Goal: Task Accomplishment & Management: Manage account settings

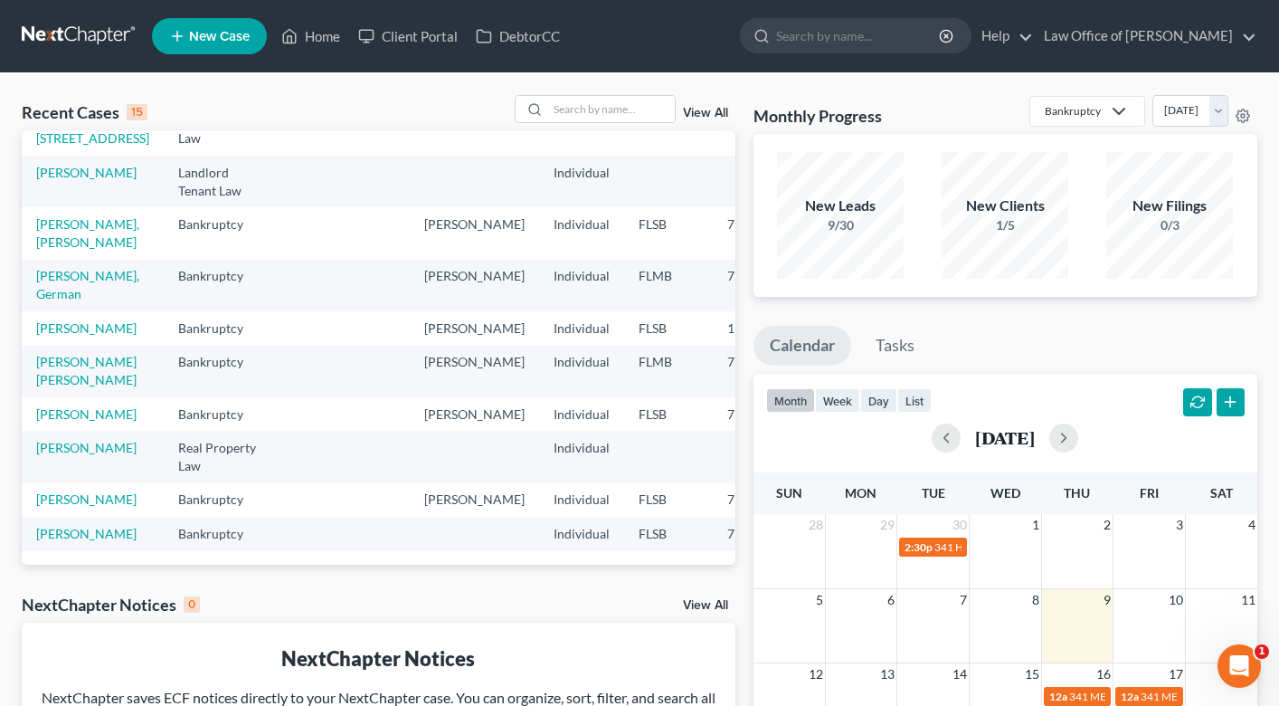
scroll to position [757, 0]
click at [577, 95] on div at bounding box center [595, 109] width 161 height 28
click at [583, 107] on input "search" at bounding box center [611, 109] width 127 height 26
type input "[PERSON_NAME]"
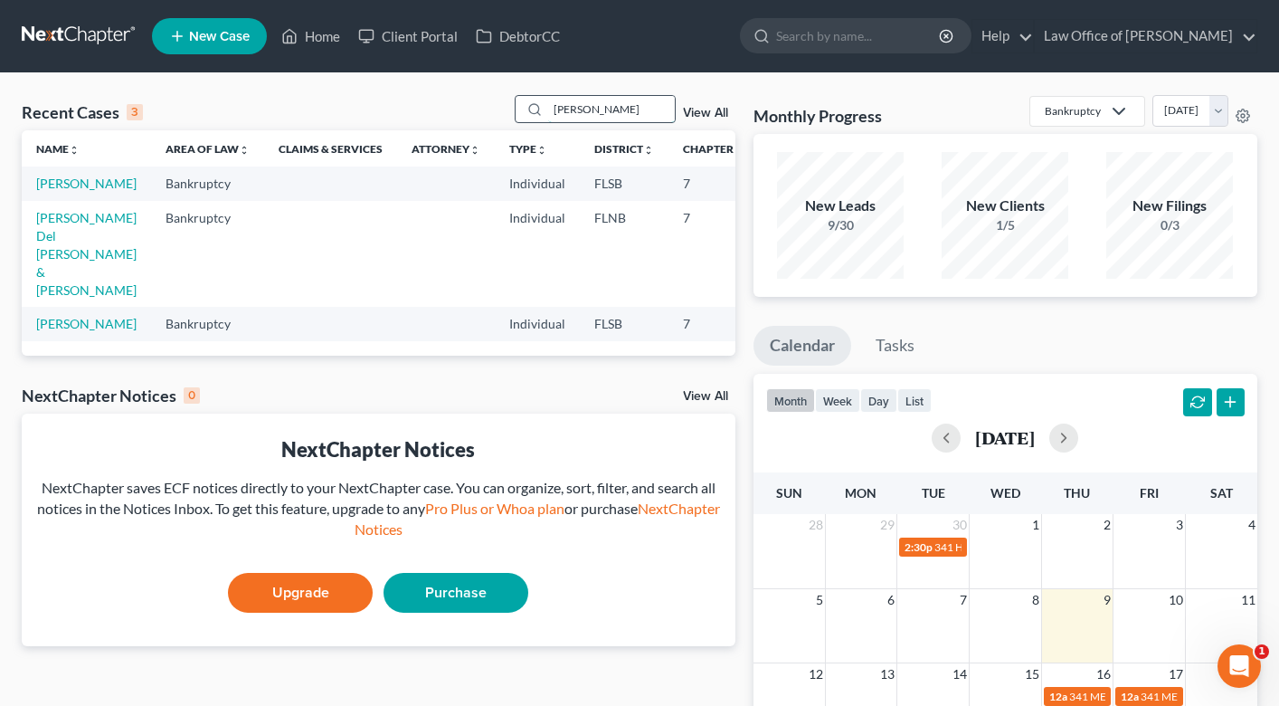
scroll to position [0, 0]
click at [63, 191] on link "[PERSON_NAME]" at bounding box center [86, 183] width 100 height 15
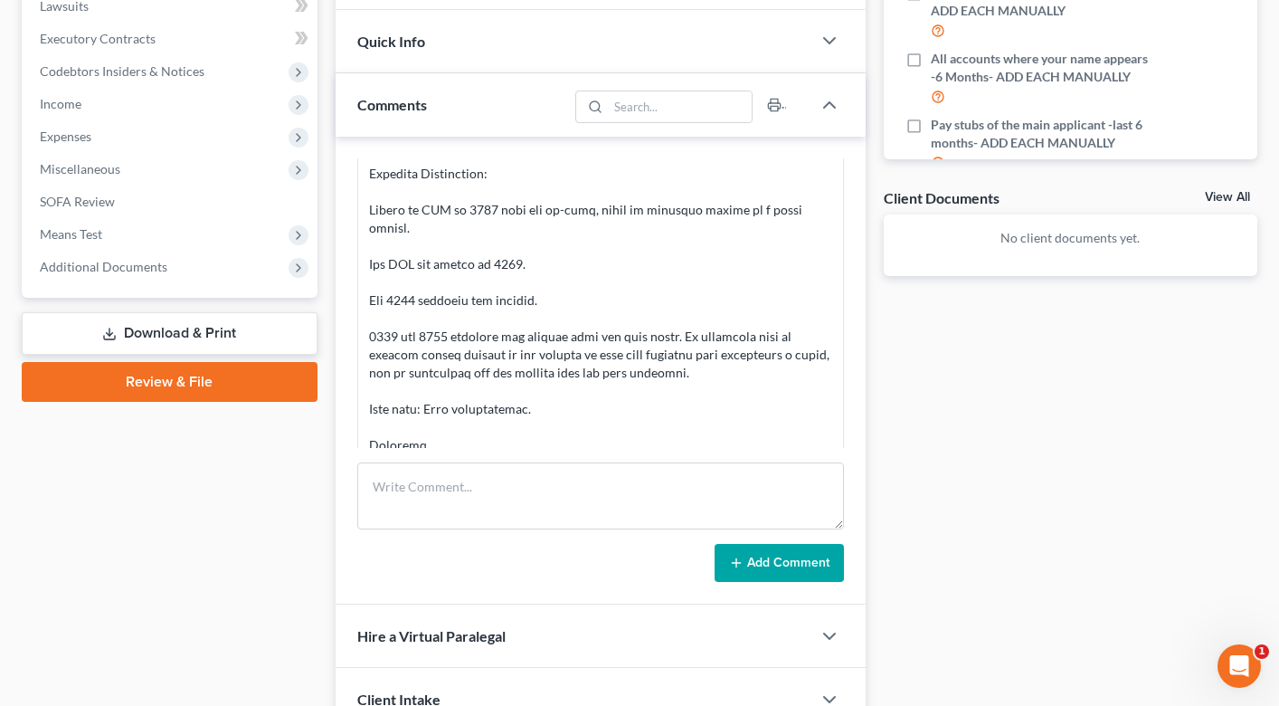
scroll to position [593, 0]
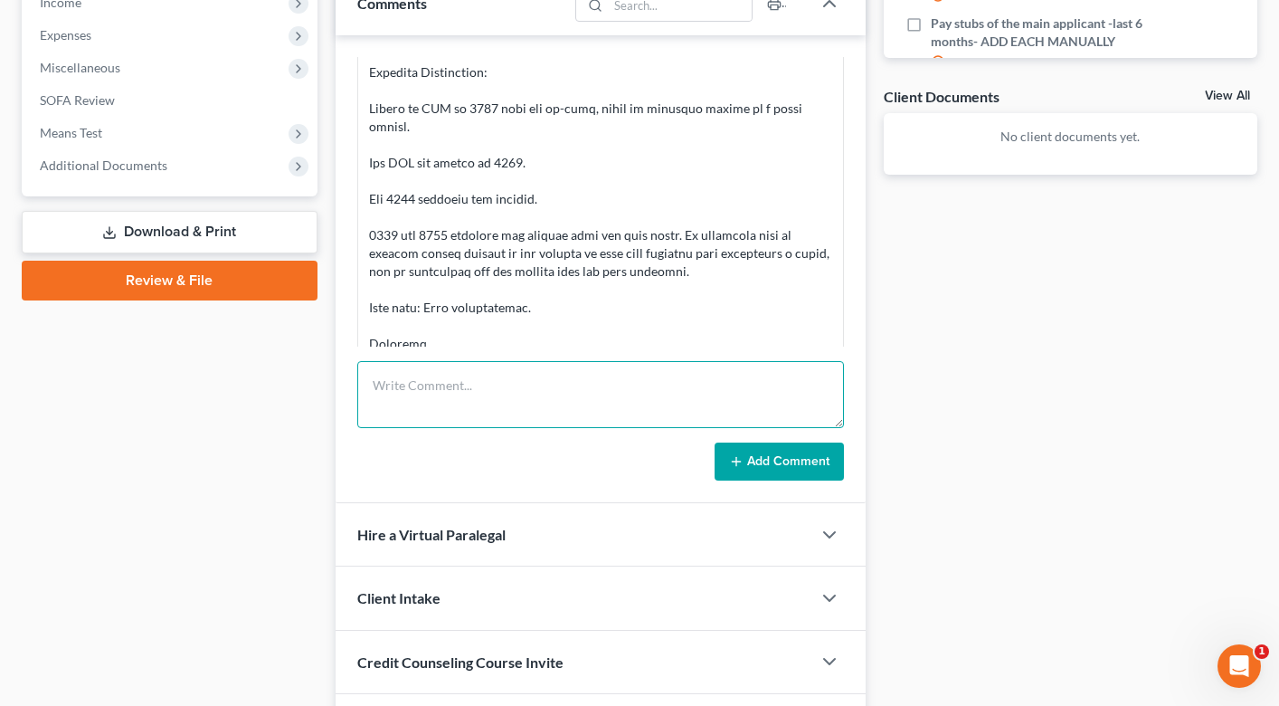
click at [497, 399] on textarea at bounding box center [600, 394] width 487 height 67
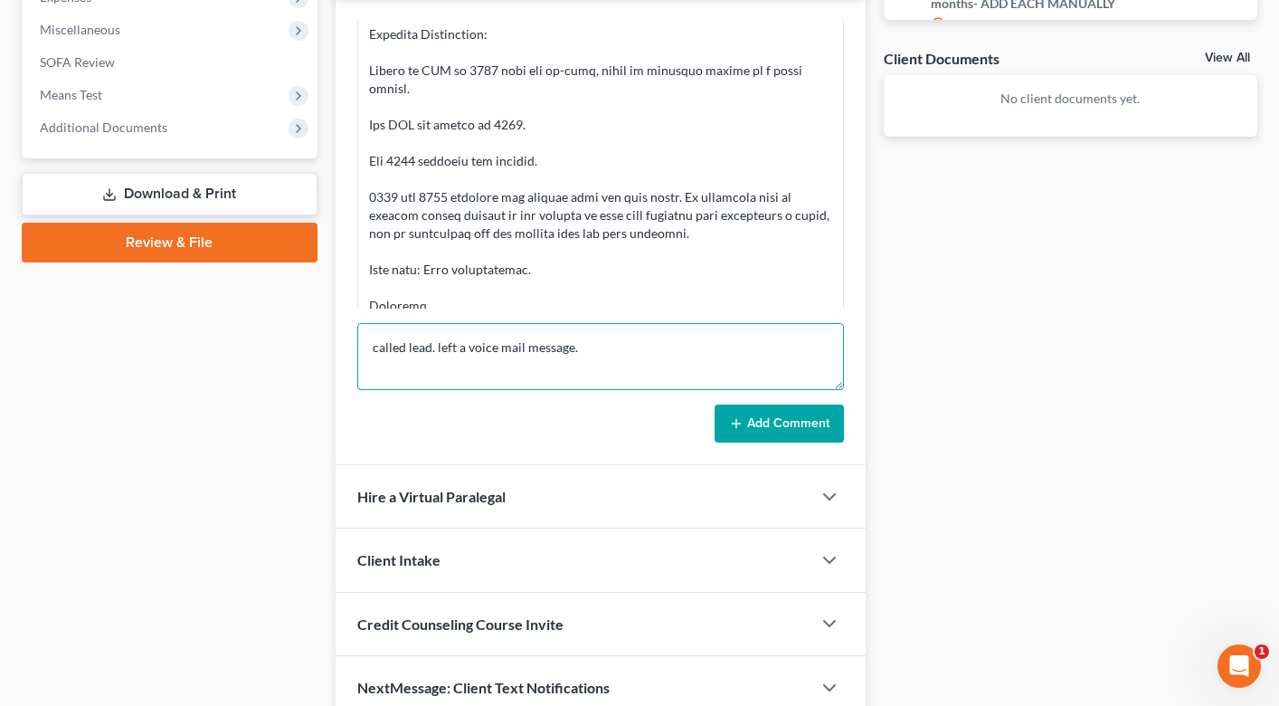
scroll to position [682, 0]
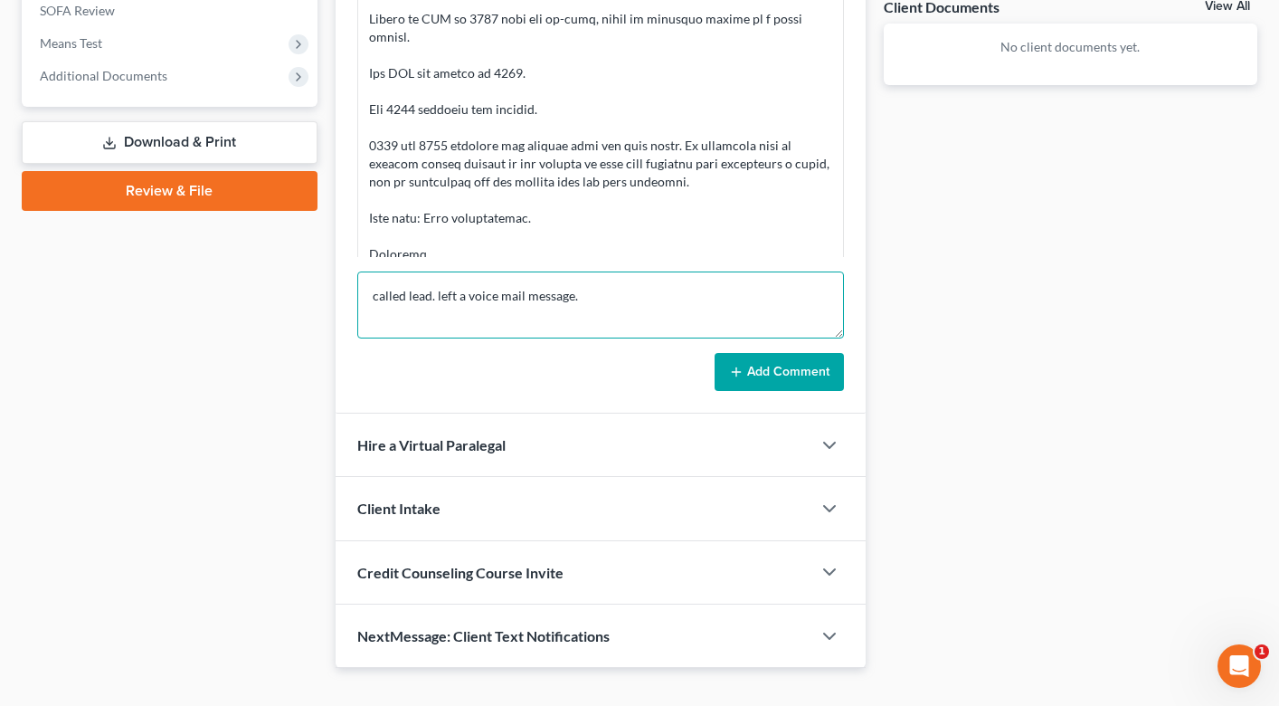
type textarea "called lead. left a voice mail message."
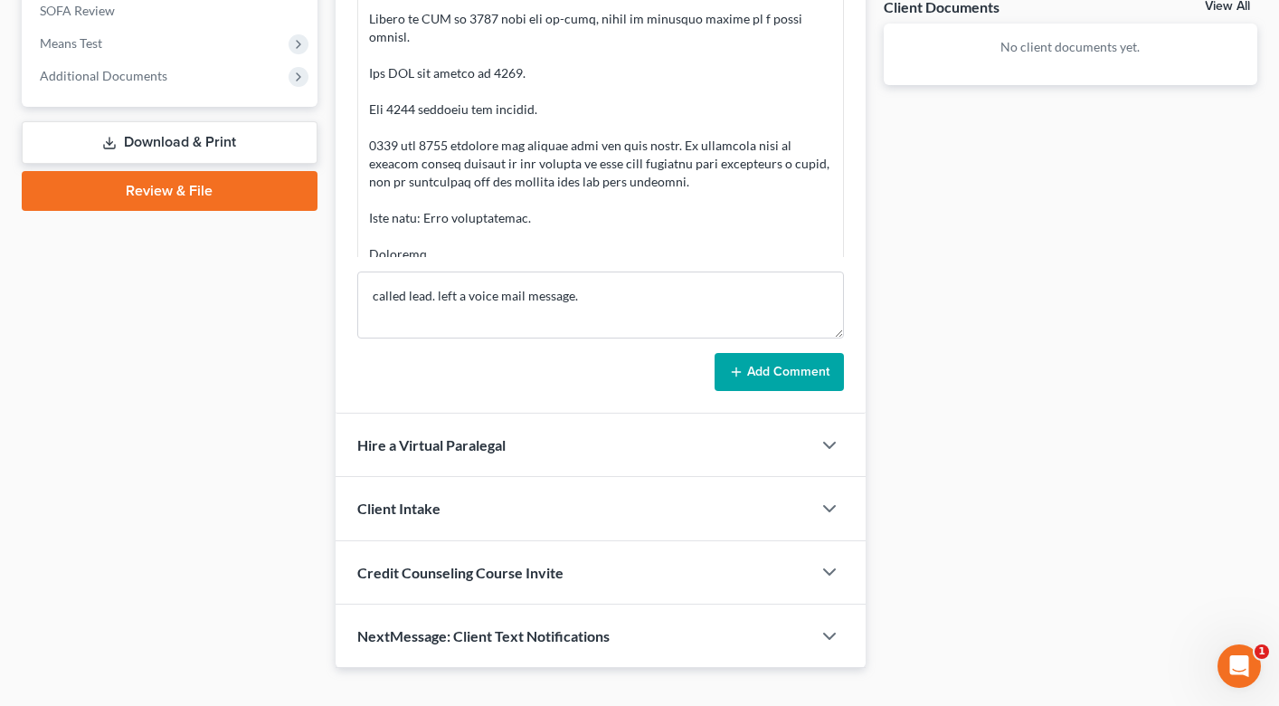
click at [760, 373] on button "Add Comment" at bounding box center [779, 372] width 129 height 38
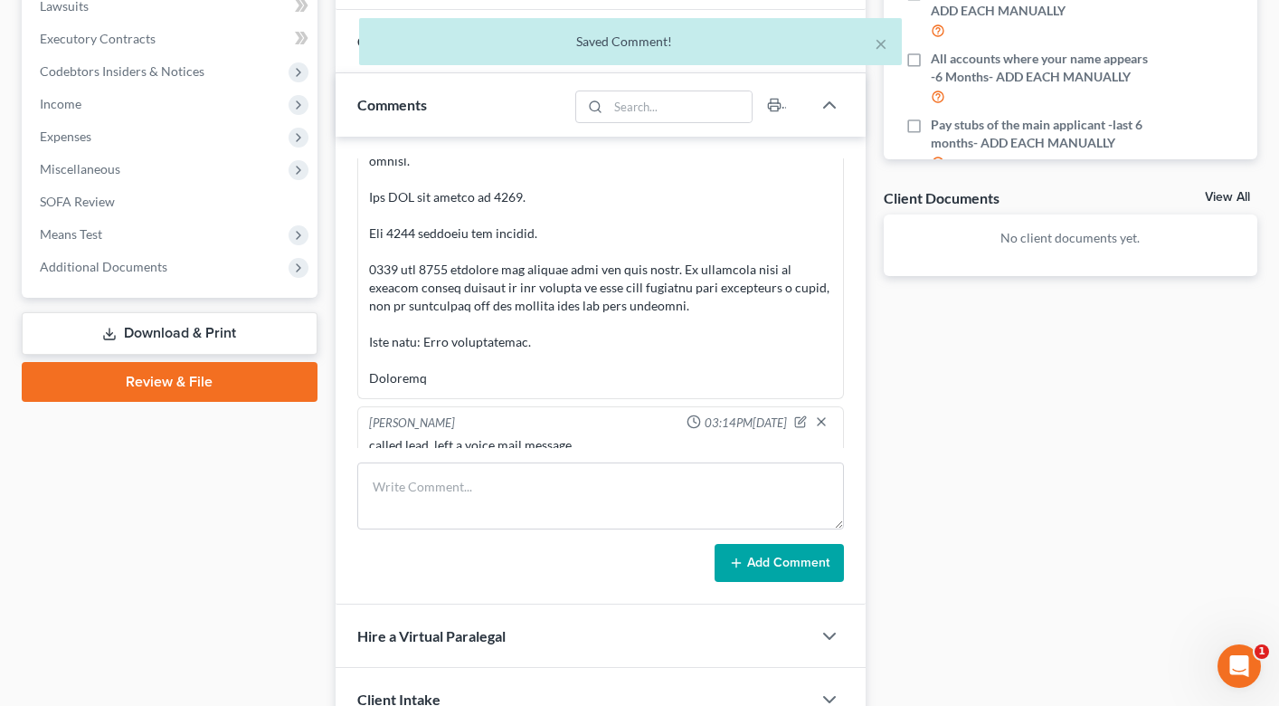
scroll to position [0, 0]
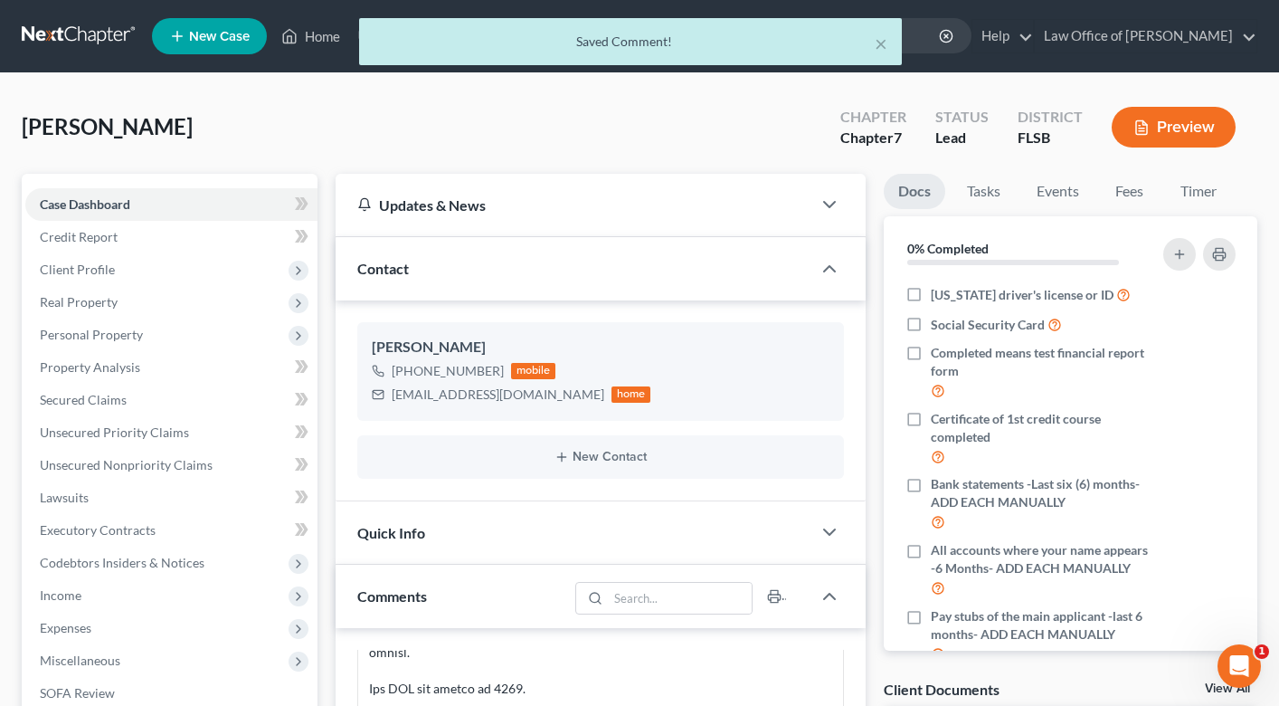
click at [325, 44] on div "× Saved Comment!" at bounding box center [630, 46] width 1279 height 56
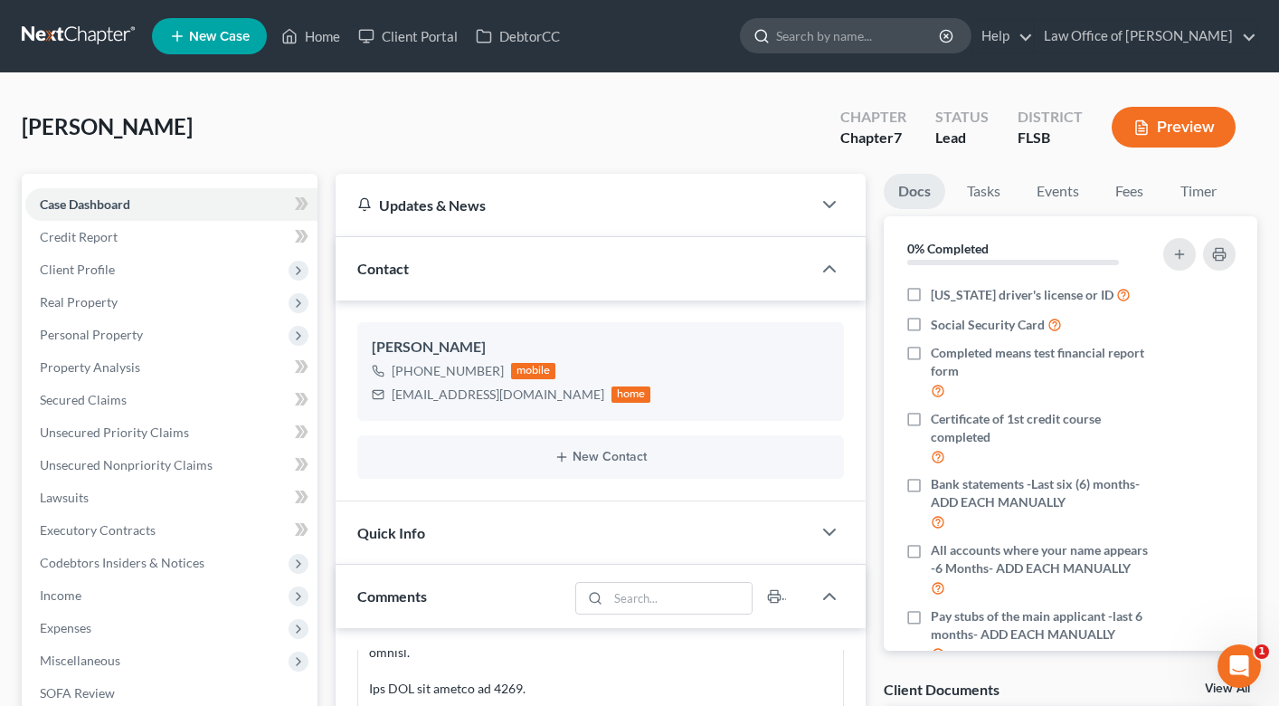
click at [823, 38] on input "search" at bounding box center [859, 35] width 166 height 33
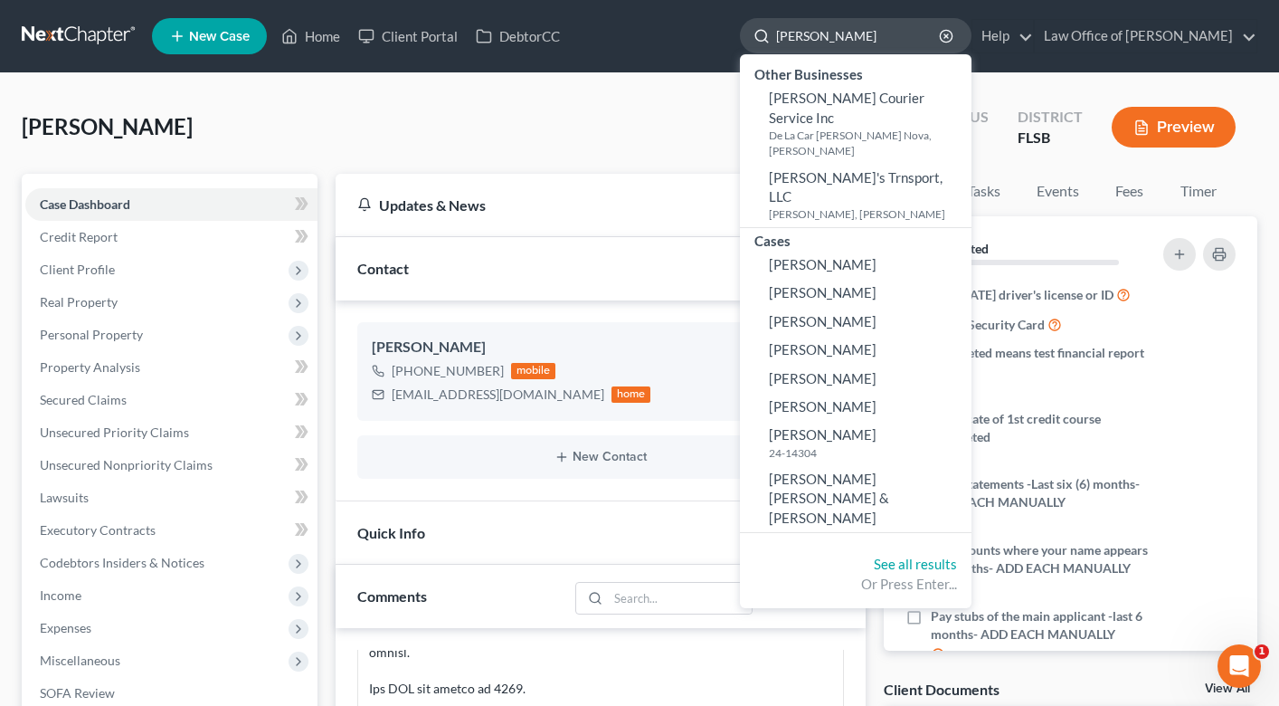
type input "[PERSON_NAME]"
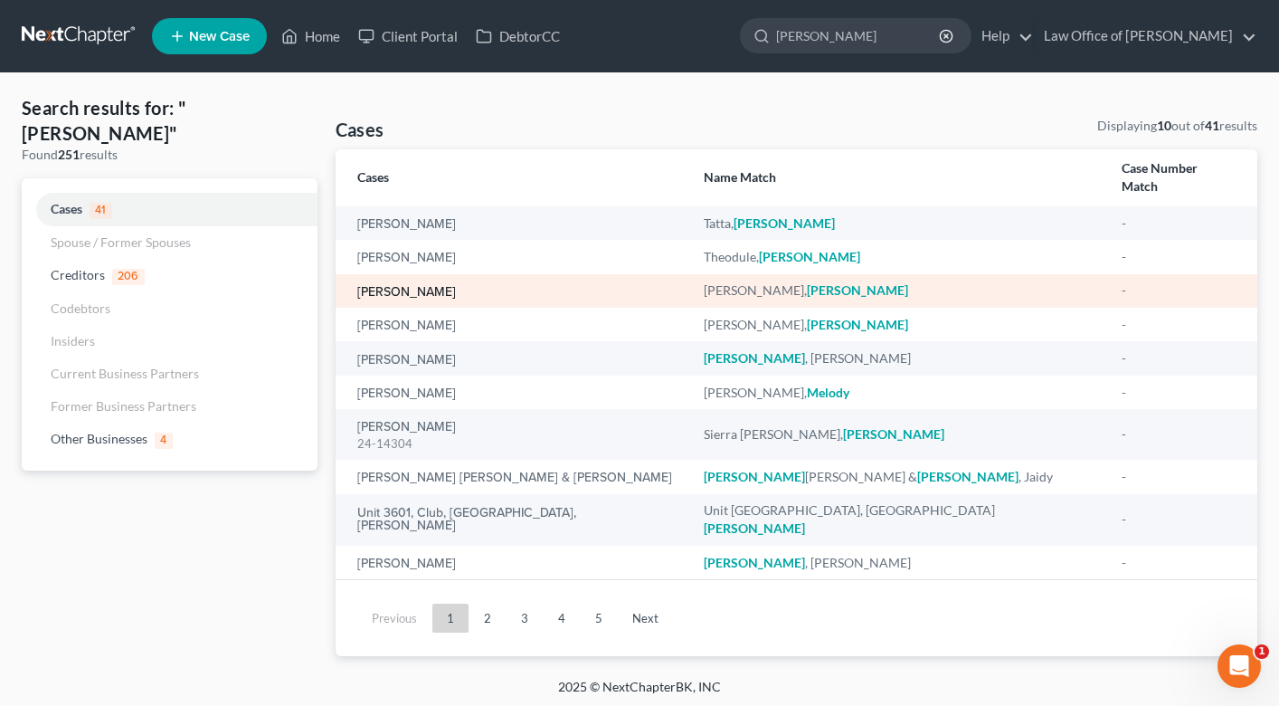
click at [439, 286] on link "[PERSON_NAME]" at bounding box center [406, 292] width 99 height 13
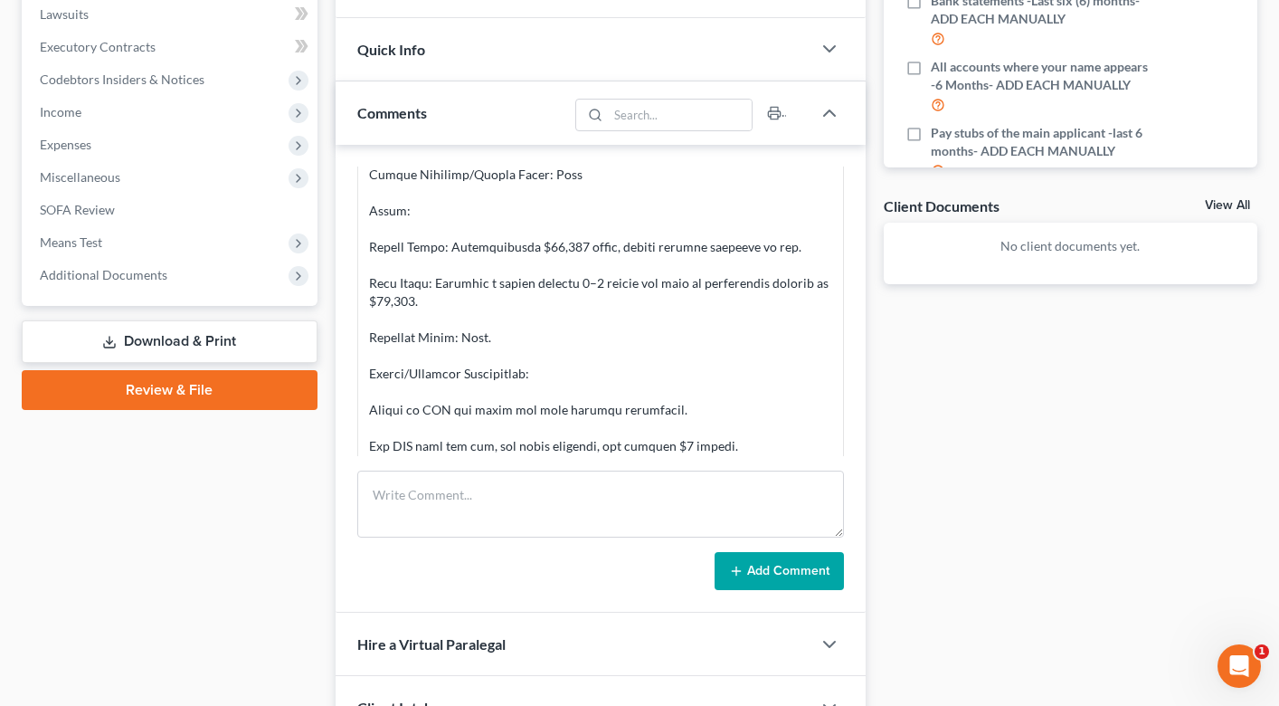
scroll to position [510, 0]
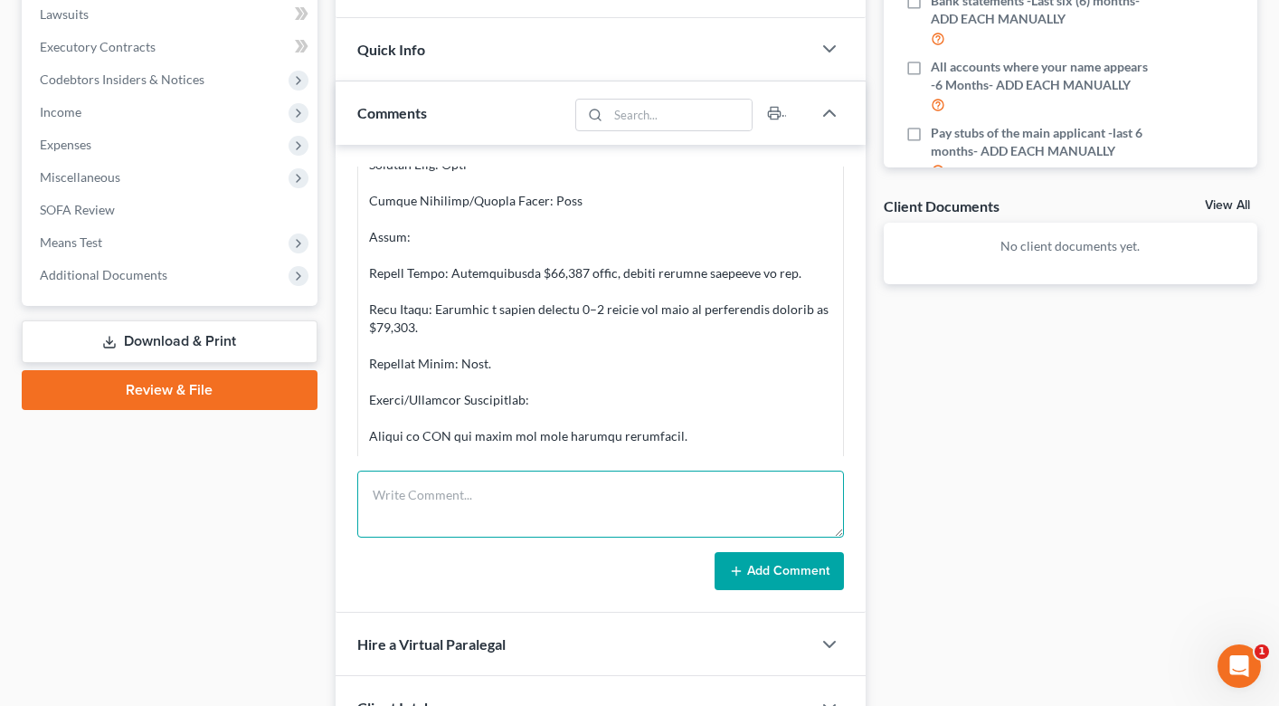
click at [558, 501] on textarea at bounding box center [600, 503] width 487 height 67
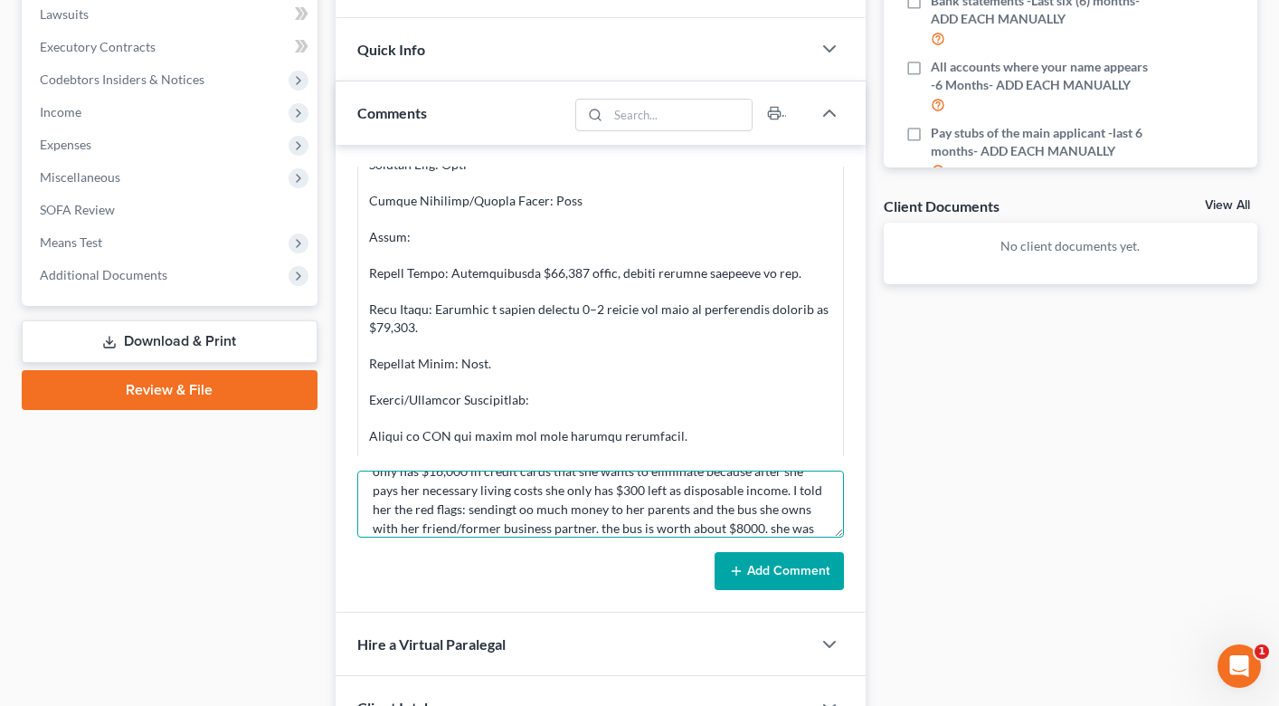
scroll to position [62, 0]
click at [445, 493] on textarea "17 min consult. CORRECTIONS: she DOES NOT have a lease balnce/debt. She only ha…" at bounding box center [600, 503] width 487 height 67
click at [379, 527] on textarea "17 min consult. CORRECTIONS: she DOES NOT have a lease balnce/debt. She only ha…" at bounding box center [600, 503] width 487 height 67
click at [569, 531] on textarea "17 min consult. CORRECTIONS: she DOES NOT have a lease balnce/debt. She only ha…" at bounding box center [600, 503] width 487 height 67
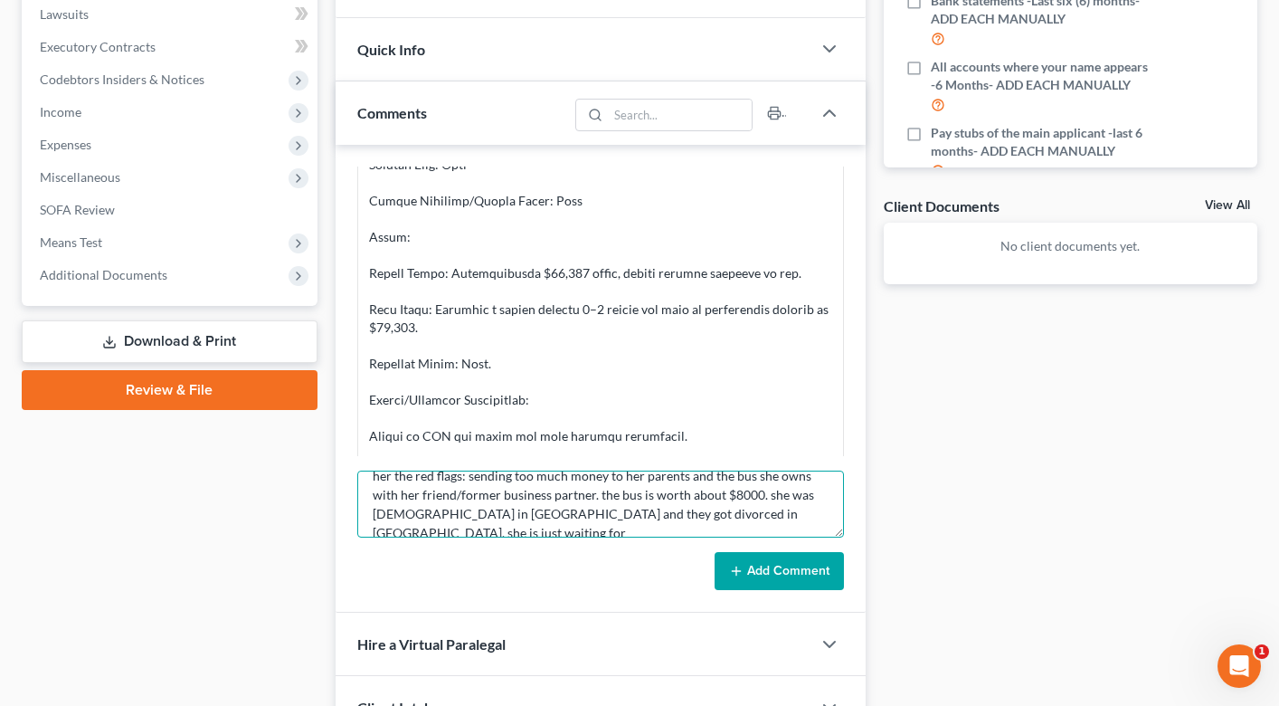
click at [759, 517] on textarea "17 min consult. CORRECTIONS: she DOES NOT have a lease balnce/debt. She only ha…" at bounding box center [600, 503] width 487 height 67
click at [406, 531] on textarea "17 min consult. CORRECTIONS: she DOES NOT have a lease balnce/debt. She only ha…" at bounding box center [600, 503] width 487 height 67
click at [659, 533] on textarea "17 min consult. CORRECTIONS: she DOES NOT have a lease balnce/debt. She only ha…" at bounding box center [600, 503] width 487 height 67
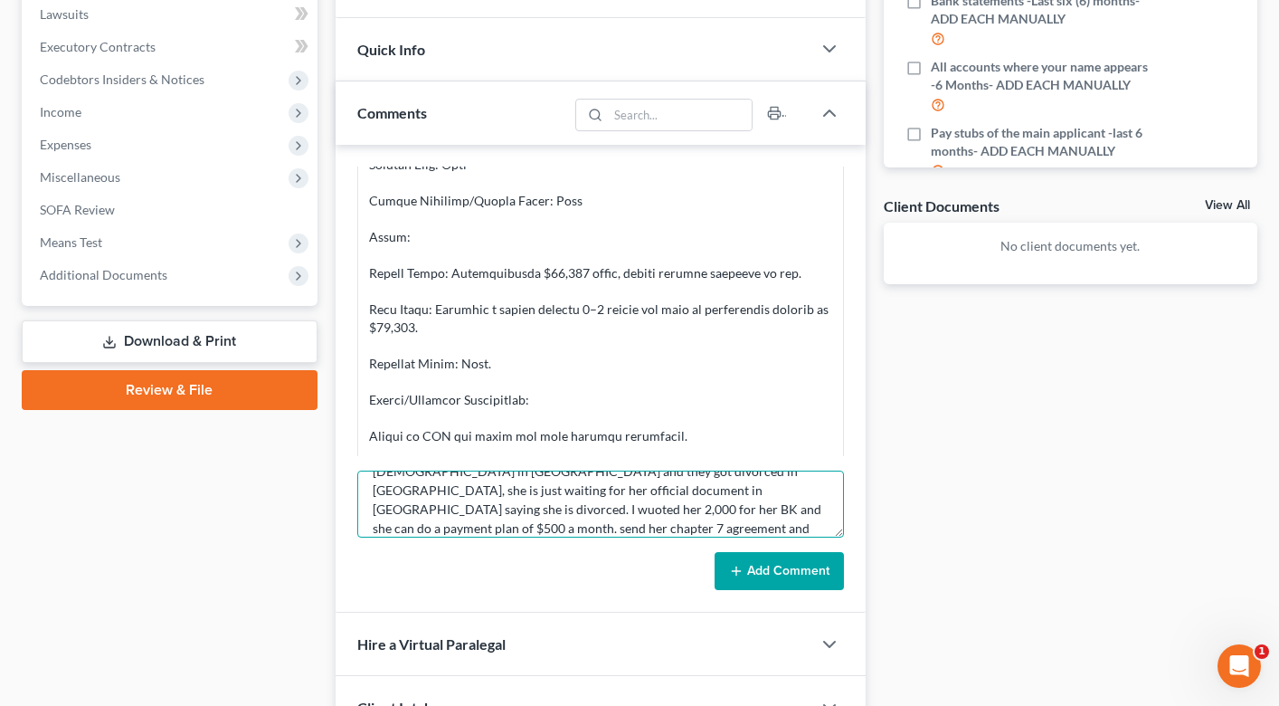
click at [638, 489] on textarea "17 min consult. CORRECTIONS: she DOES NOT have a lease balnce/debt. She only ha…" at bounding box center [600, 503] width 487 height 67
click at [452, 493] on textarea "17 min consult. CORRECTIONS: she DOES NOT have a lease balnce/debt. She only ha…" at bounding box center [600, 503] width 487 height 67
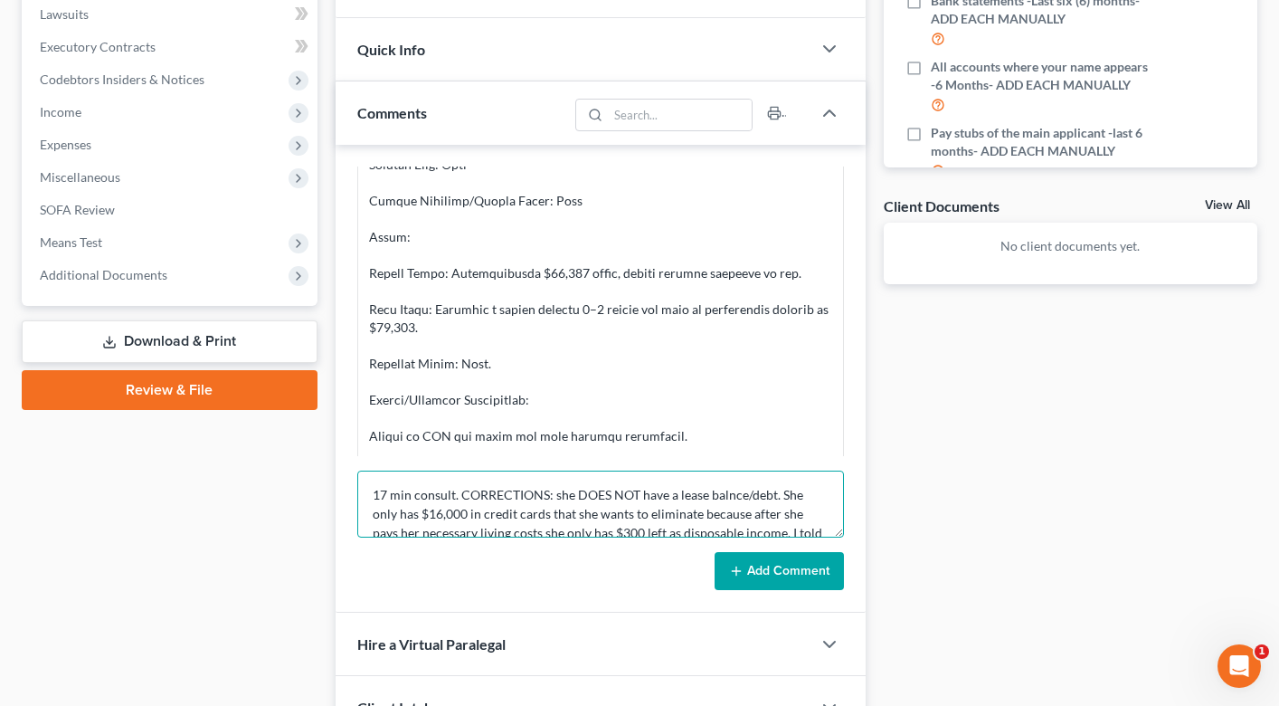
click at [727, 495] on textarea "17 min consult. CORRECTIONS: she DOES NOT have a lease balnce/debt. She only ha…" at bounding box center [600, 503] width 487 height 67
type textarea "17 min consult. CORRECTIONS: she DOES NOT have a lease balance/debt. She only h…"
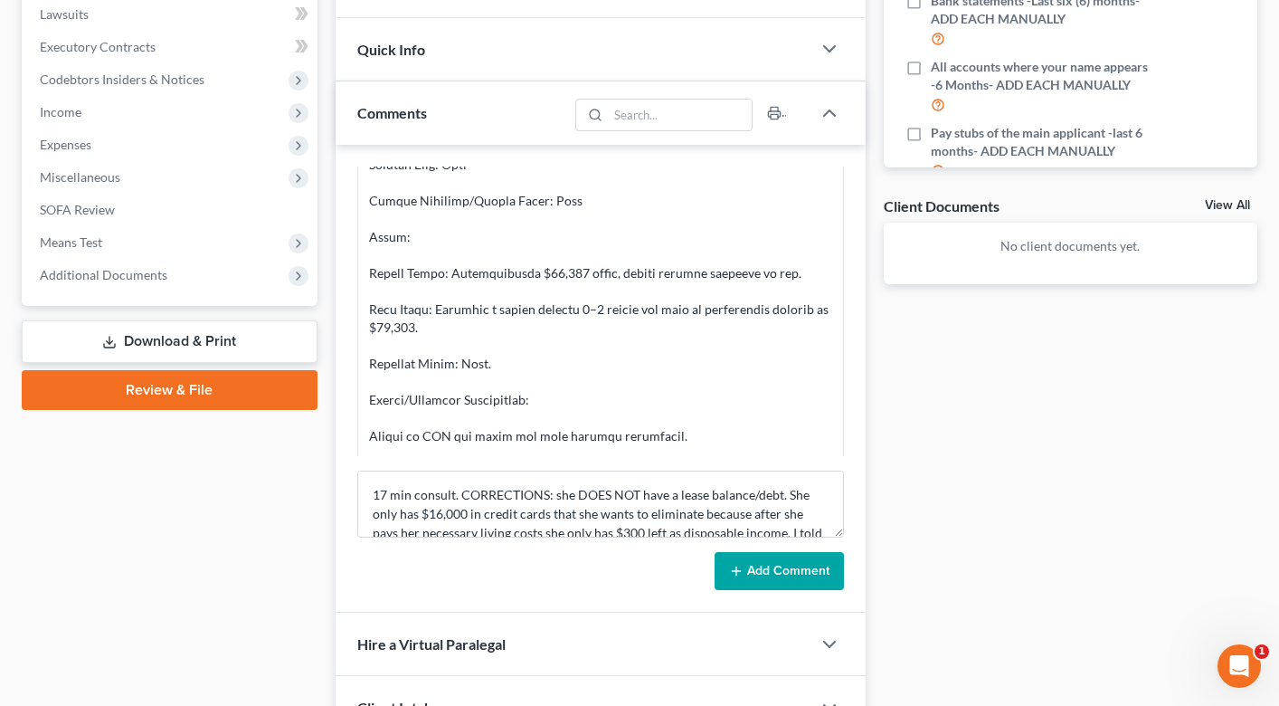
click at [802, 577] on button "Add Comment" at bounding box center [779, 571] width 129 height 38
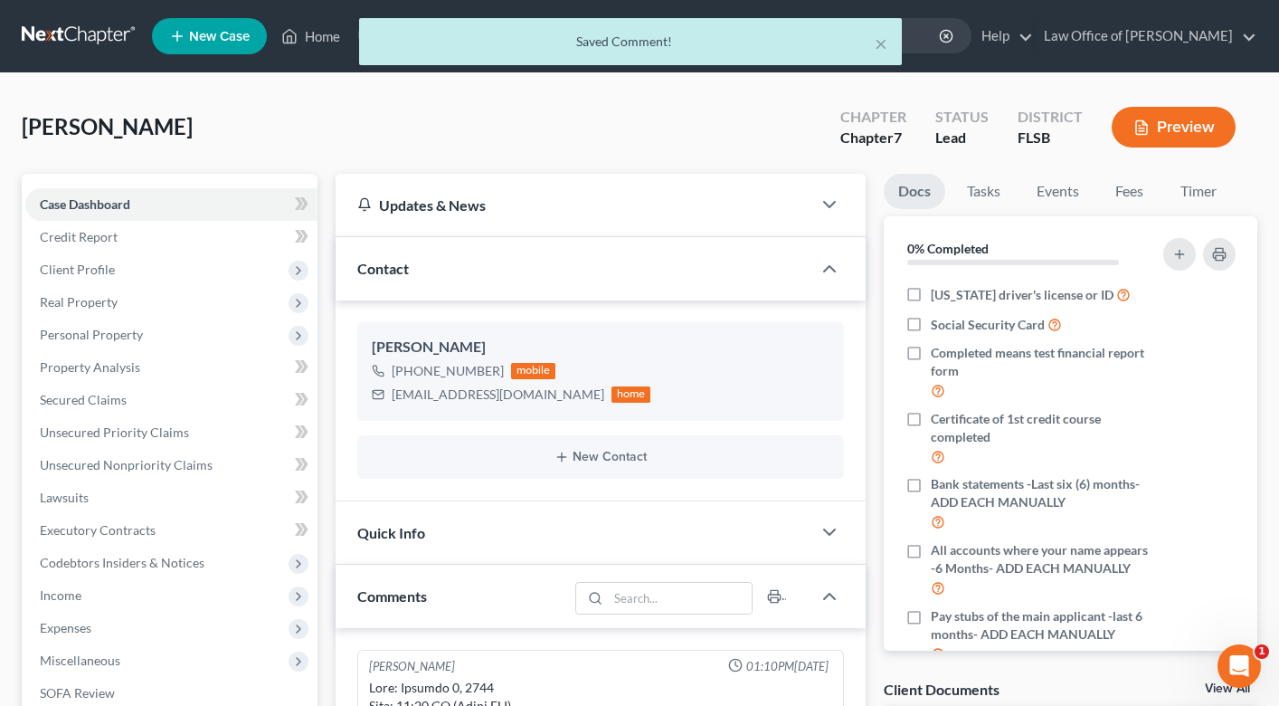
click at [309, 29] on div "× Saved Comment!" at bounding box center [630, 46] width 1279 height 56
click at [312, 34] on div "× Saved Comment!" at bounding box center [630, 46] width 1279 height 56
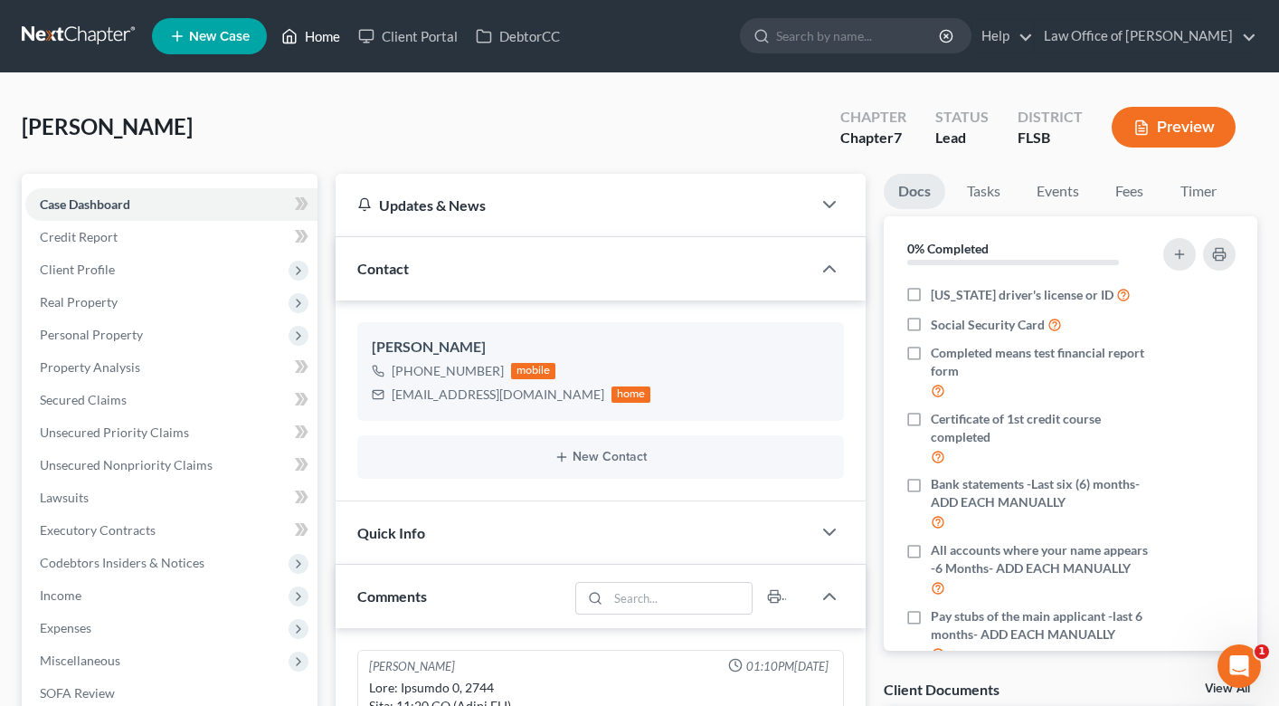
click at [338, 32] on link "Home" at bounding box center [310, 36] width 77 height 33
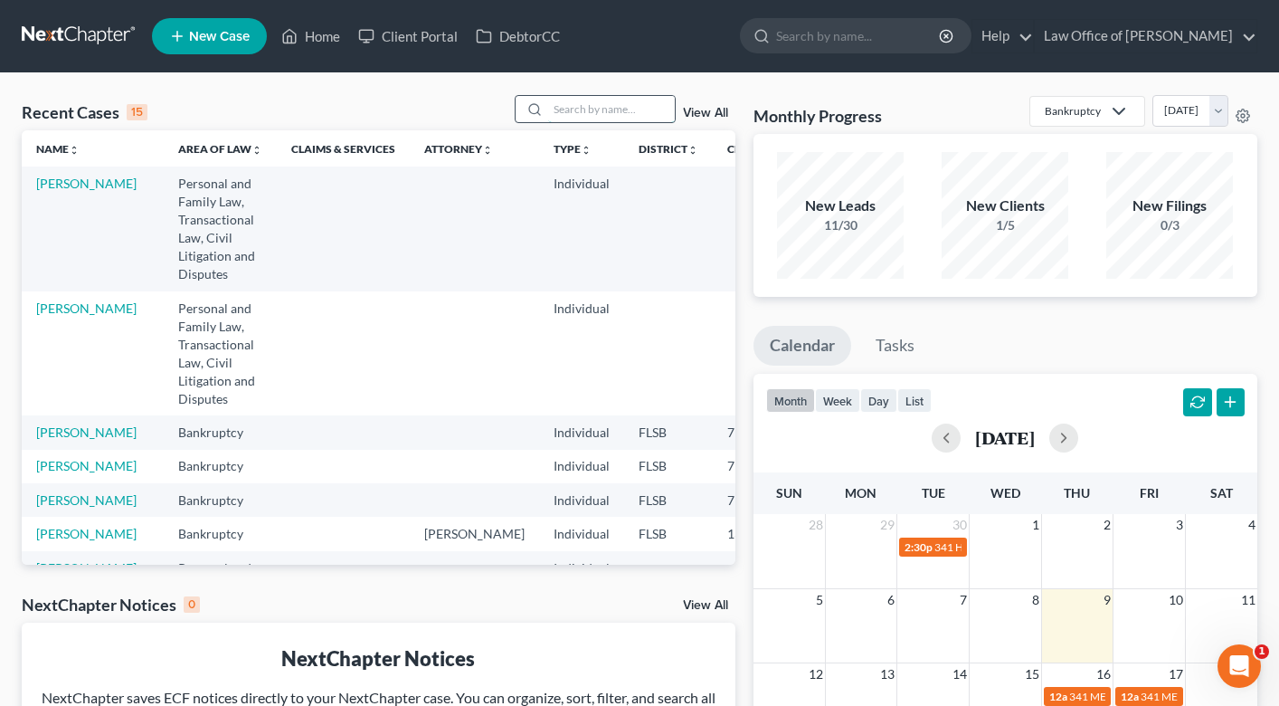
click at [583, 112] on input "search" at bounding box center [611, 109] width 127 height 26
type input "[PERSON_NAME]"
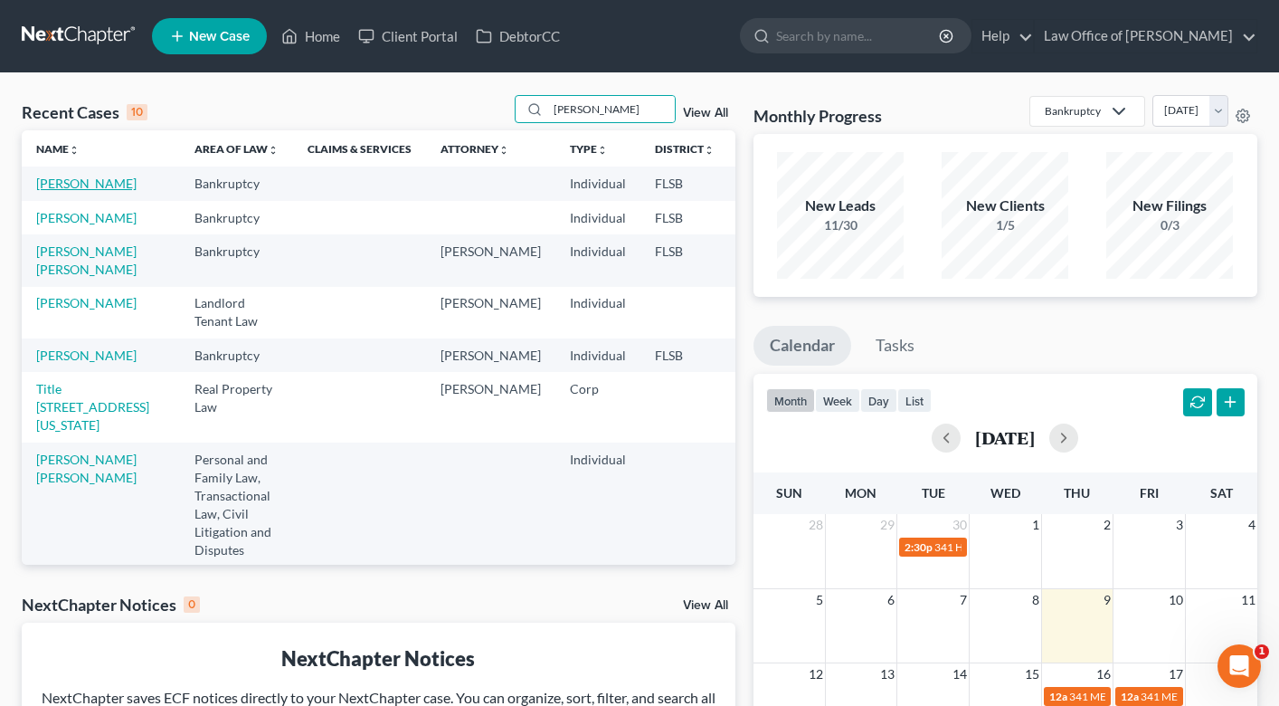
click at [55, 191] on link "[PERSON_NAME]" at bounding box center [86, 183] width 100 height 15
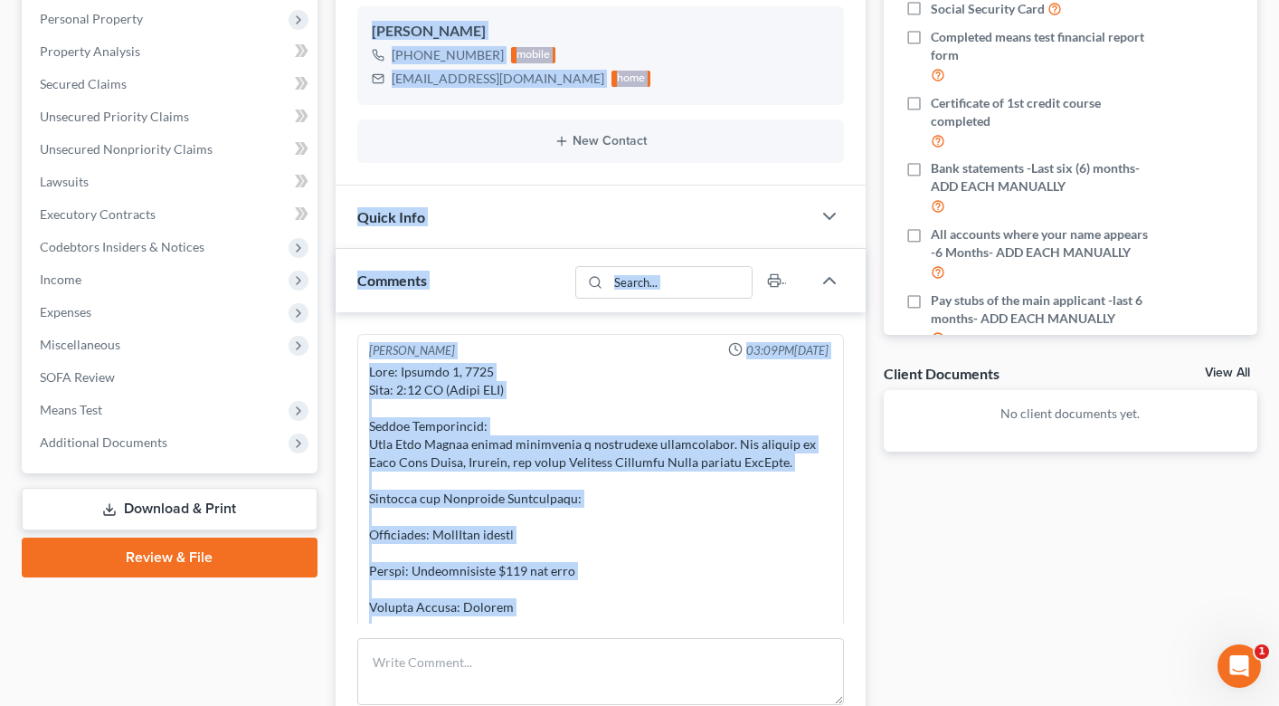
scroll to position [280, 0]
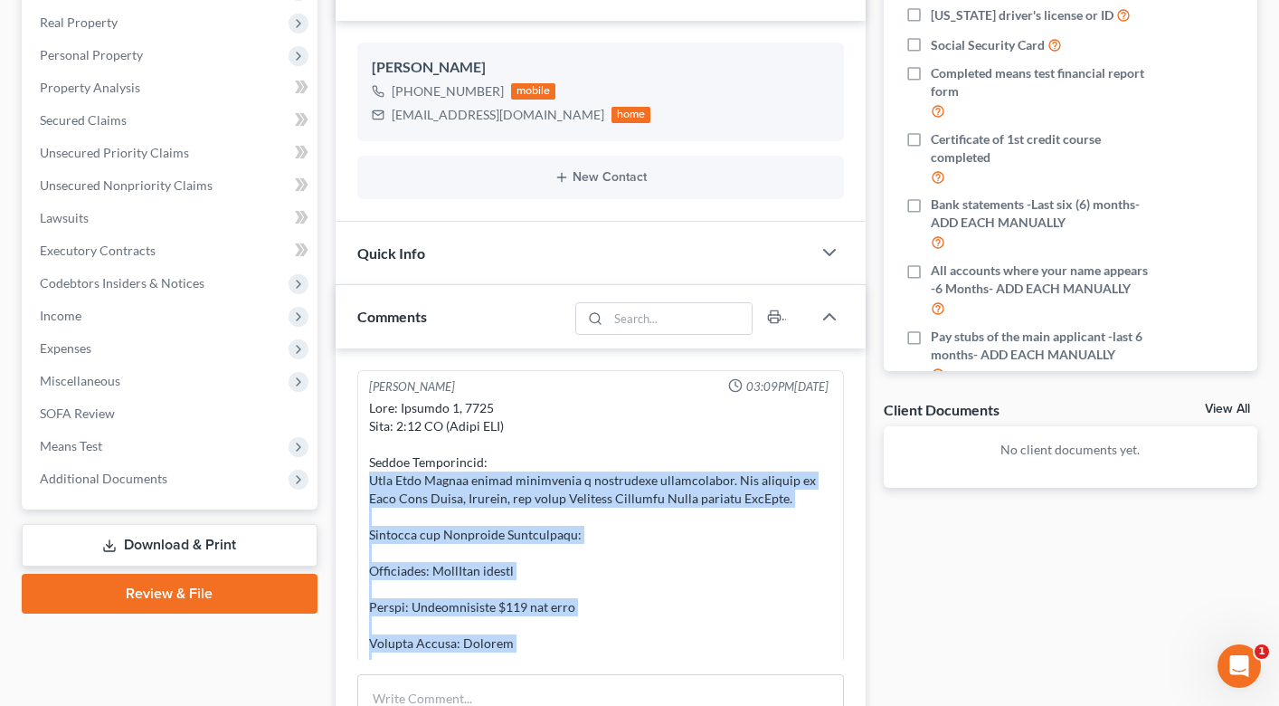
drag, startPoint x: 722, startPoint y: 297, endPoint x: 363, endPoint y: 477, distance: 401.8
copy div "Lore Ipsu Dolors ametco adipiscing e seddoeiusm temporincidi. Utl etdolor ma Al…"
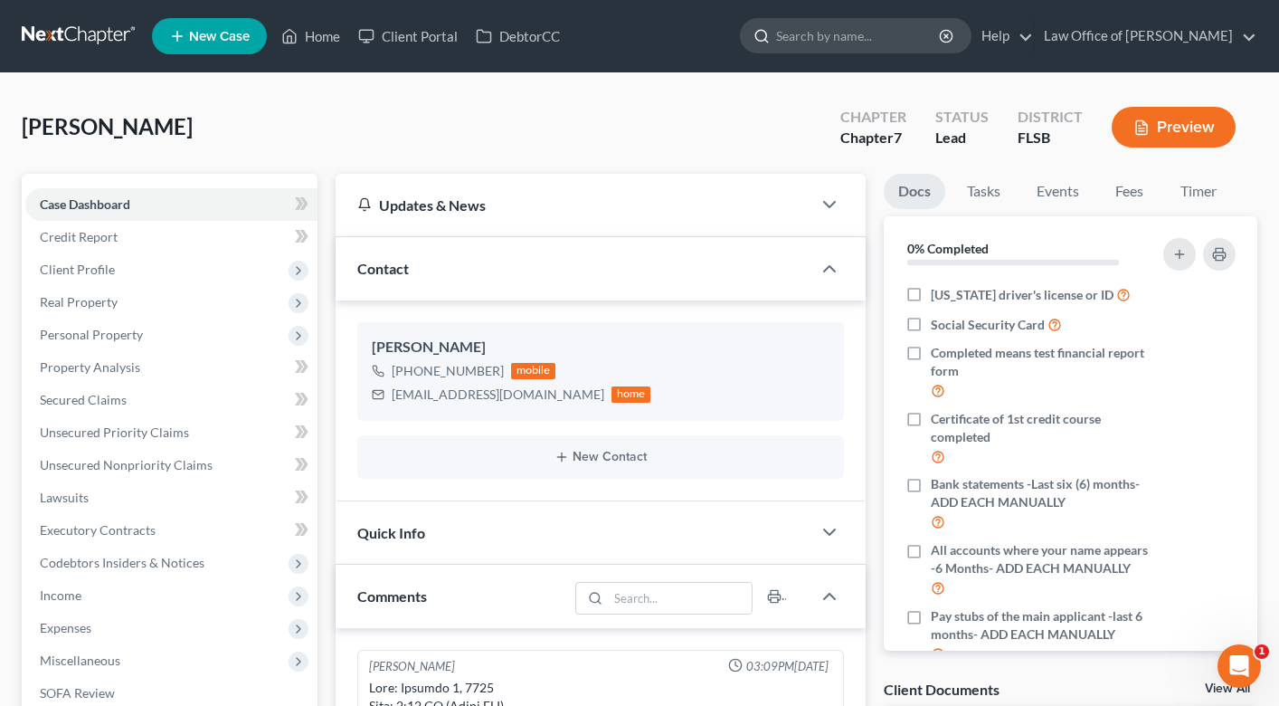
click at [815, 44] on input "search" at bounding box center [859, 35] width 166 height 33
type input "[PERSON_NAME]"
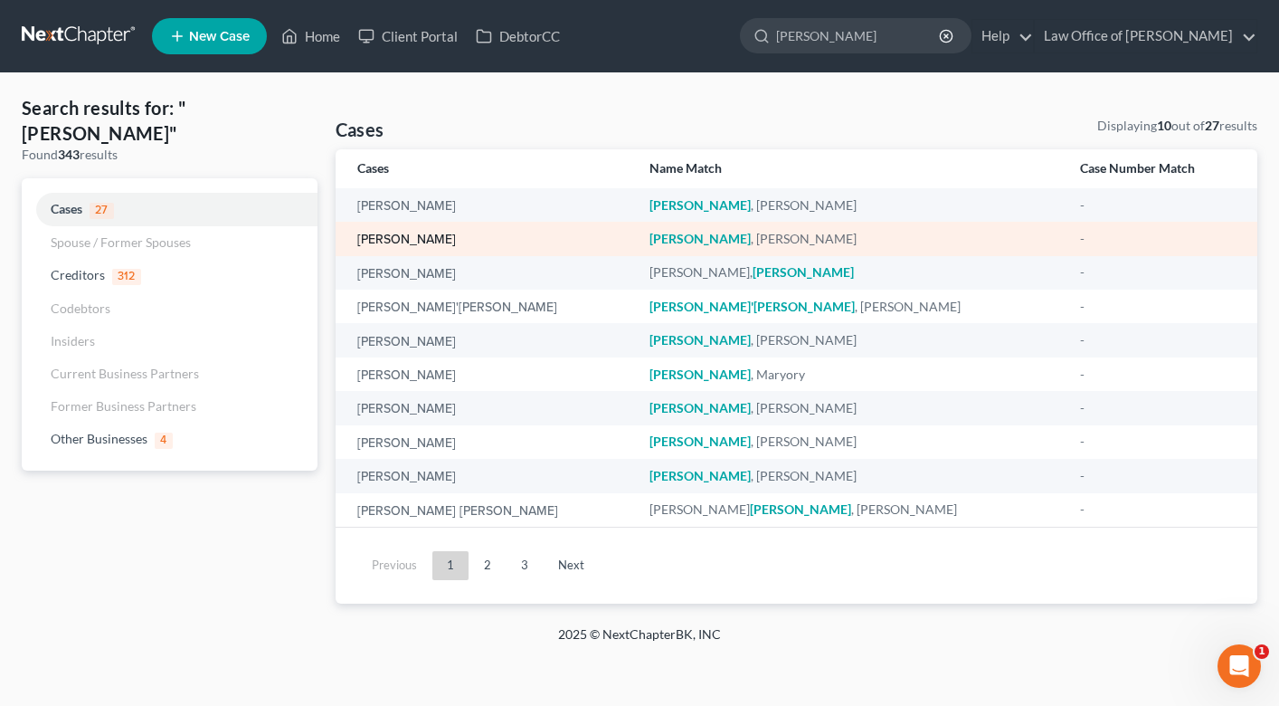
click at [403, 241] on link "[PERSON_NAME]" at bounding box center [406, 239] width 99 height 13
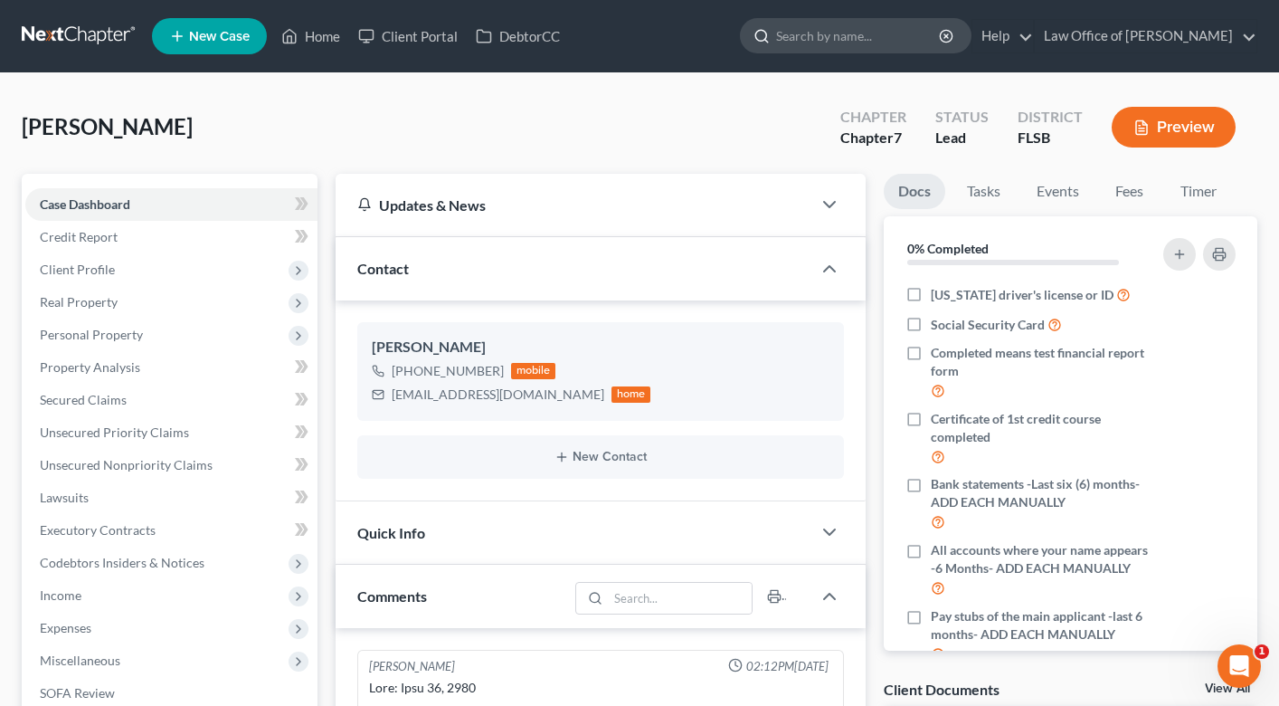
click at [840, 42] on input "search" at bounding box center [859, 35] width 166 height 33
type input "[PERSON_NAME]"
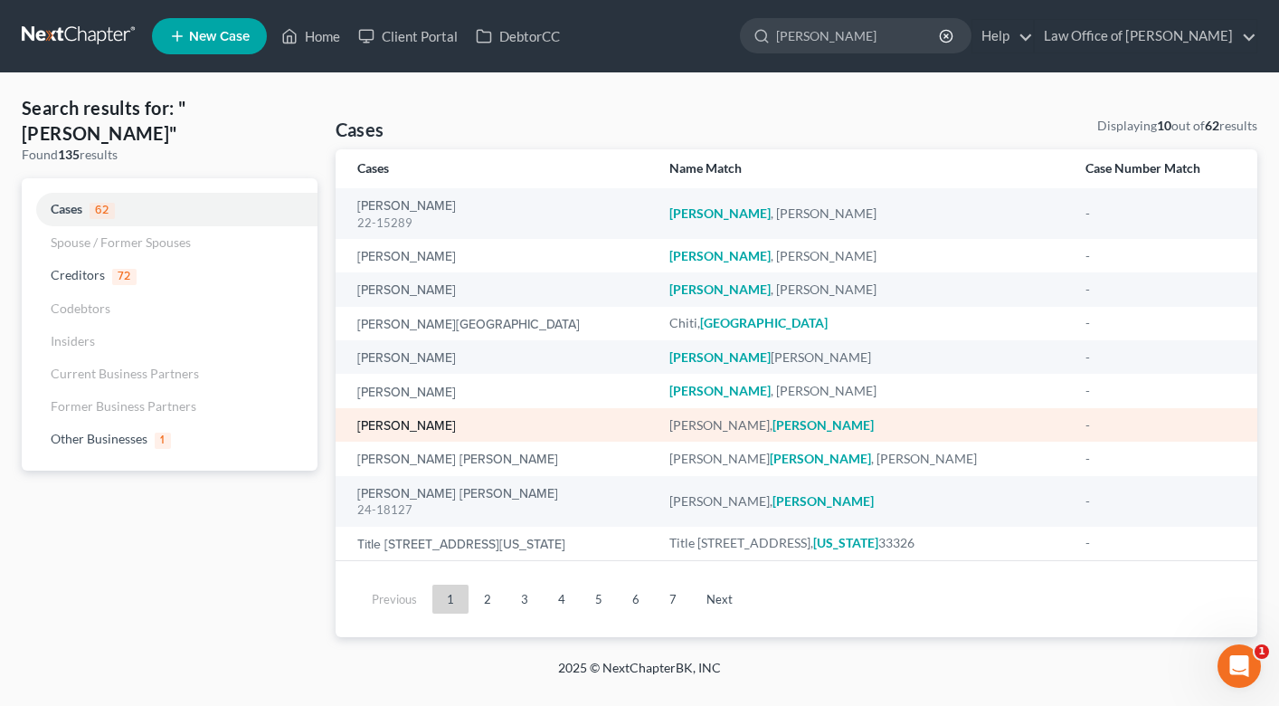
click at [368, 422] on link "[PERSON_NAME]" at bounding box center [406, 426] width 99 height 13
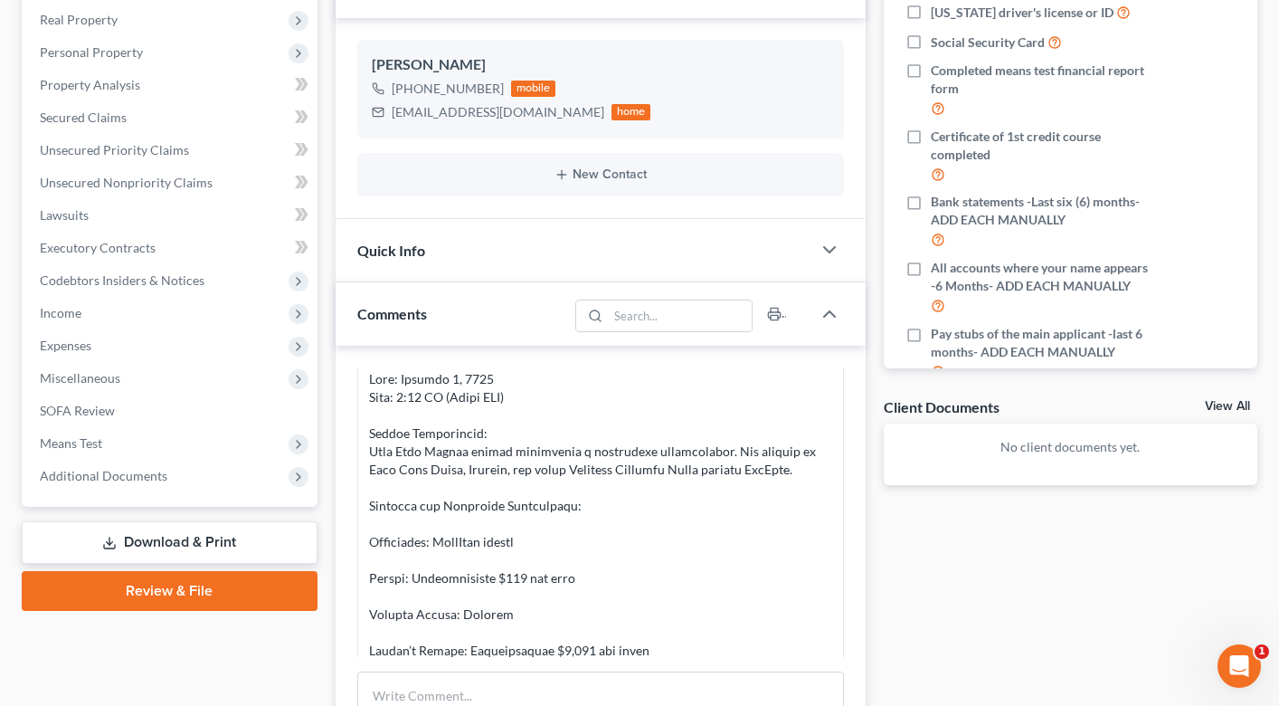
scroll to position [23, 0]
